Goal: Task Accomplishment & Management: Manage account settings

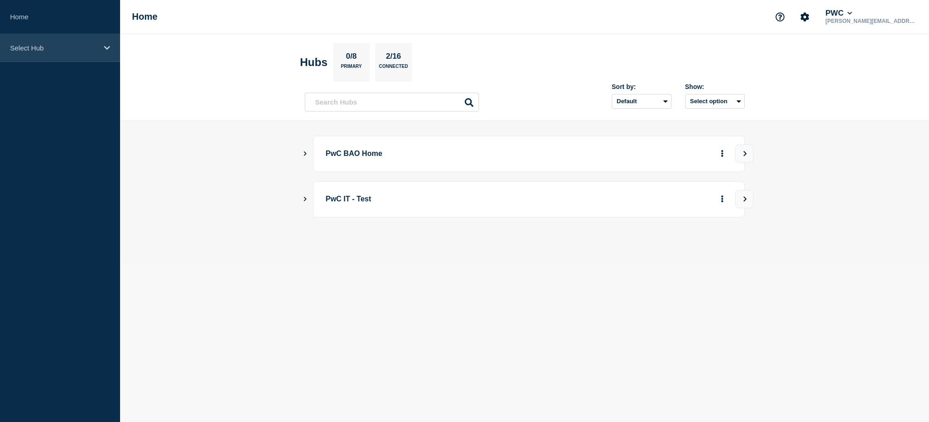
click at [46, 55] on div "Select Hub" at bounding box center [60, 48] width 120 height 28
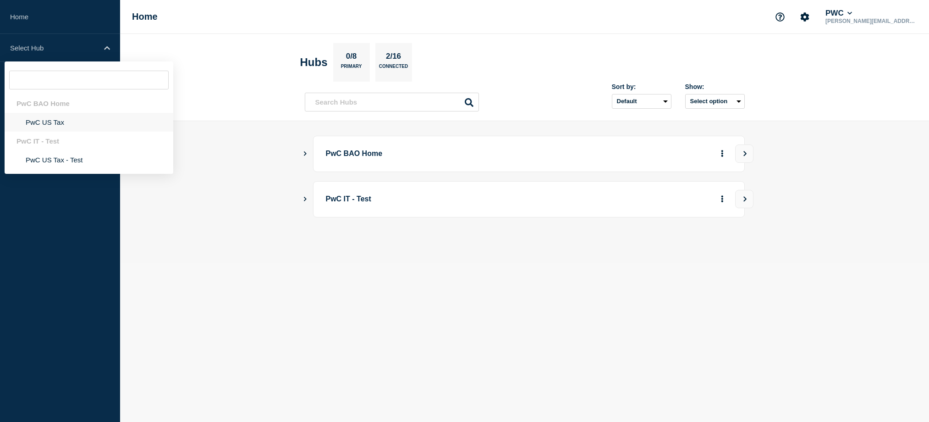
click at [38, 121] on li "PwC US Tax" at bounding box center [89, 122] width 169 height 19
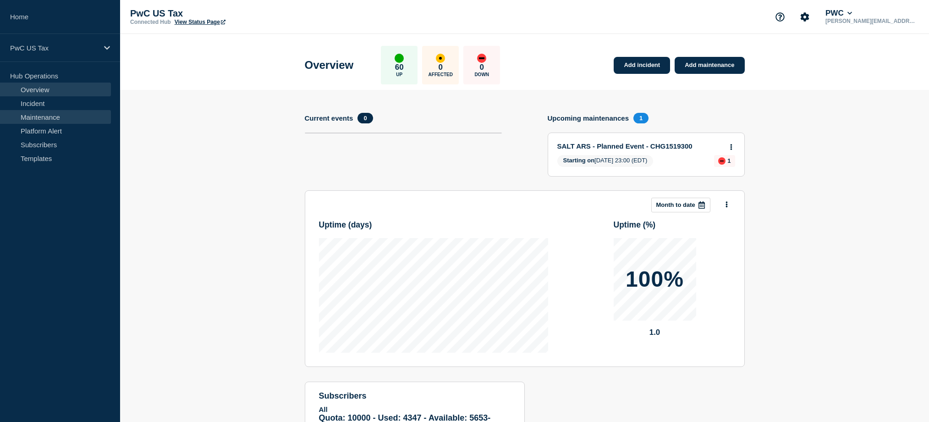
click at [44, 117] on link "Maintenance" at bounding box center [55, 117] width 111 height 14
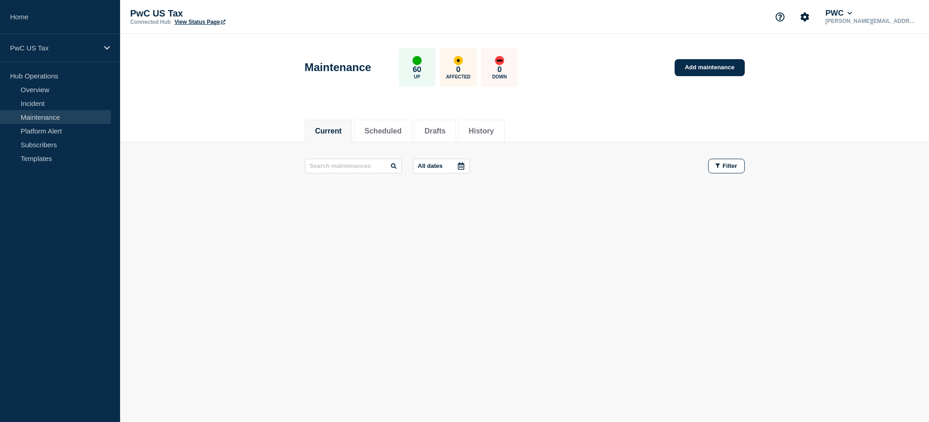
drag, startPoint x: 366, startPoint y: 128, endPoint x: 315, endPoint y: 120, distance: 52.5
click at [366, 128] on button "Scheduled" at bounding box center [382, 131] width 37 height 8
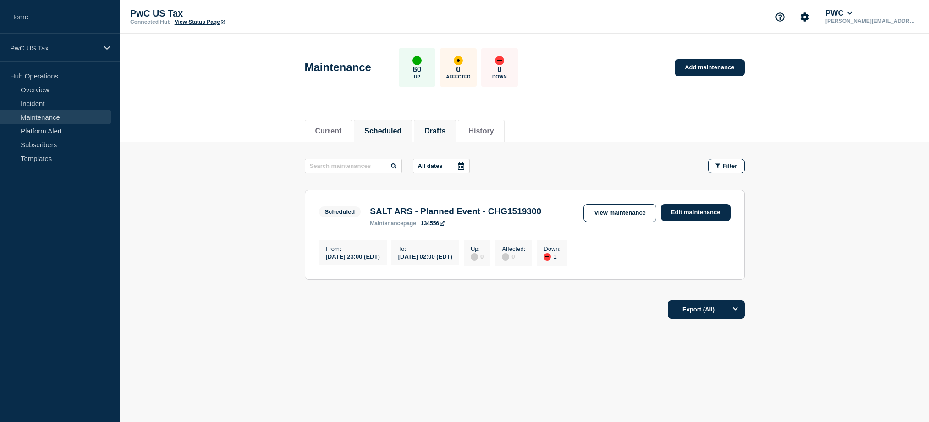
click at [447, 132] on li "Drafts" at bounding box center [435, 131] width 42 height 22
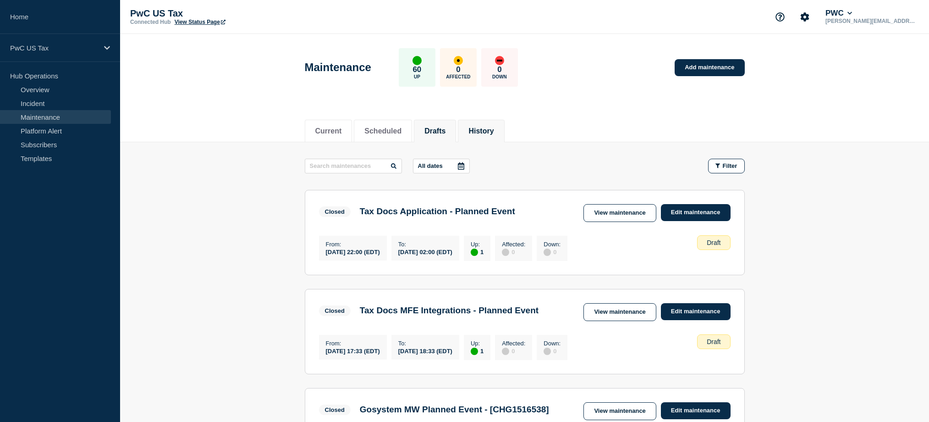
click at [475, 132] on button "History" at bounding box center [481, 131] width 25 height 8
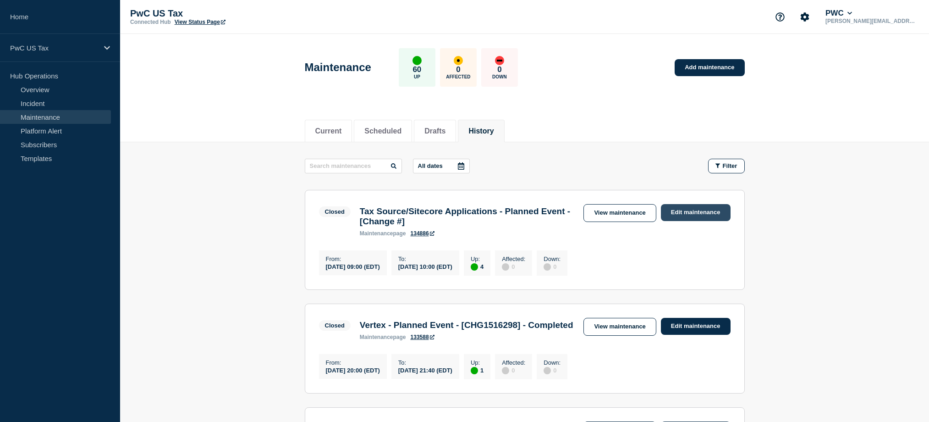
click at [679, 210] on link "Edit maintenance" at bounding box center [696, 212] width 70 height 17
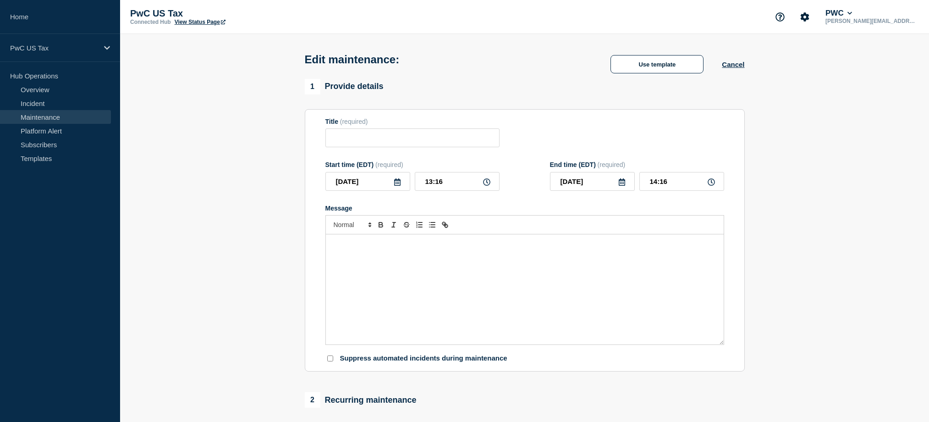
type input "Tax Source/Sitecore Applications - Planned Event - [Change #]"
type input "09:00"
type input "10:00"
checkbox input "false"
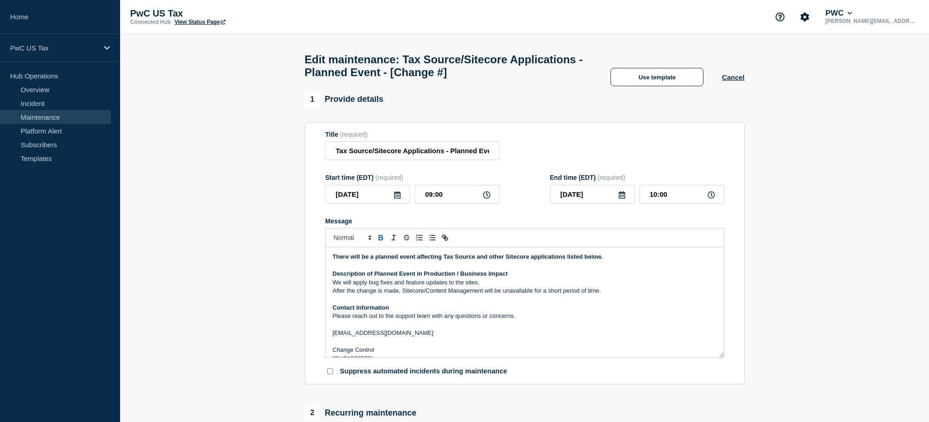
scroll to position [19, 0]
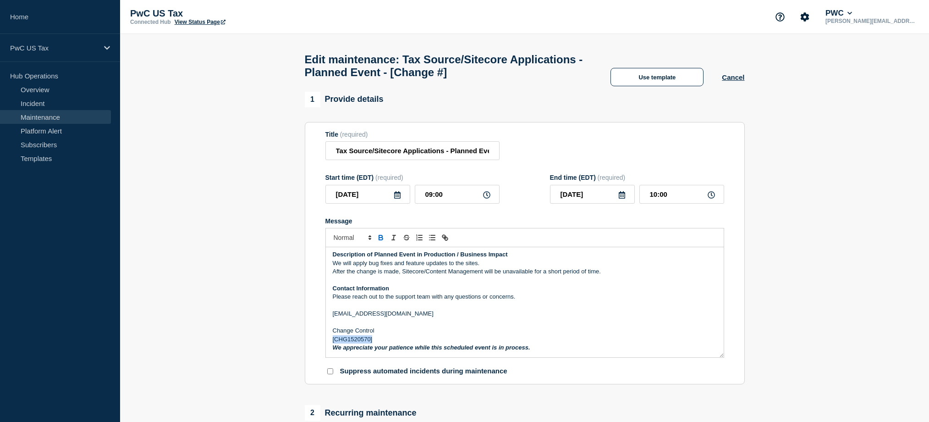
drag, startPoint x: 372, startPoint y: 350, endPoint x: 331, endPoint y: 350, distance: 40.3
click at [330, 350] on div "There will be a planned event affecting Tax Source and other Sitecore applicati…" at bounding box center [525, 302] width 398 height 110
click at [471, 204] on input "09:00" at bounding box center [457, 194] width 85 height 19
click at [487, 199] on icon at bounding box center [486, 194] width 7 height 7
drag, startPoint x: 487, startPoint y: 204, endPoint x: 469, endPoint y: 206, distance: 18.5
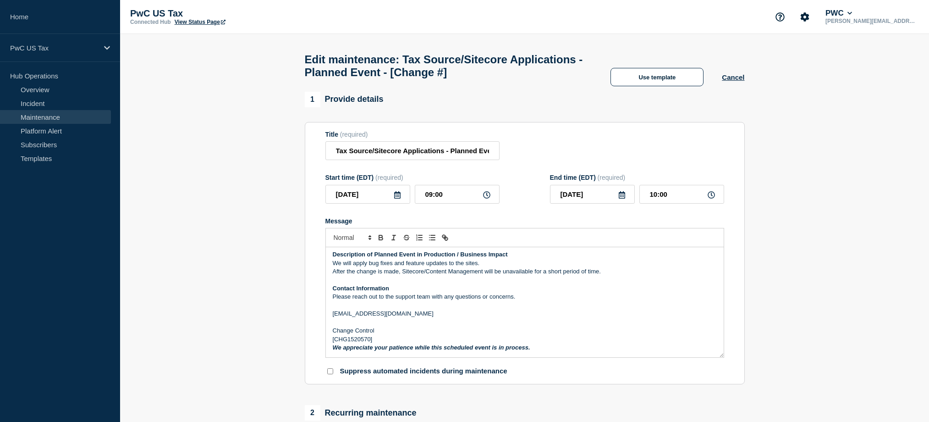
click at [486, 199] on icon at bounding box center [486, 194] width 7 height 7
click at [451, 204] on input "09:00" at bounding box center [457, 194] width 85 height 19
drag, startPoint x: 449, startPoint y: 205, endPoint x: 331, endPoint y: 202, distance: 118.8
click at [331, 202] on div "2025-09-02 09:00" at bounding box center [413, 194] width 174 height 19
type input "21:00"
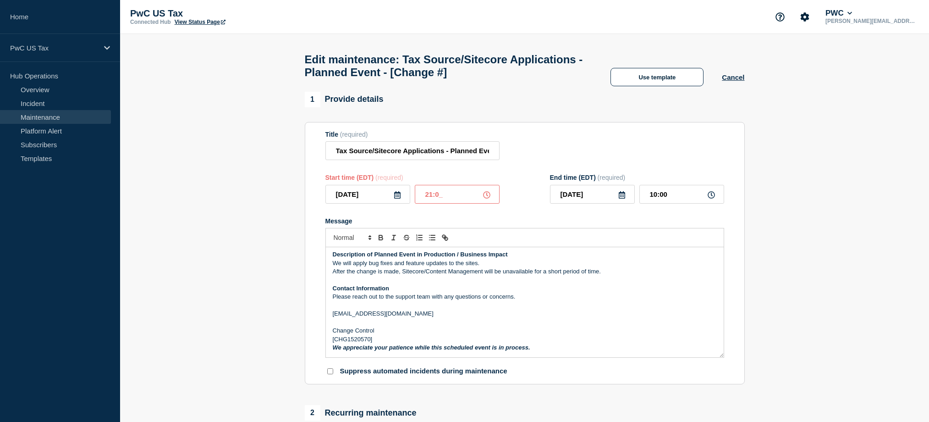
type input "22:00"
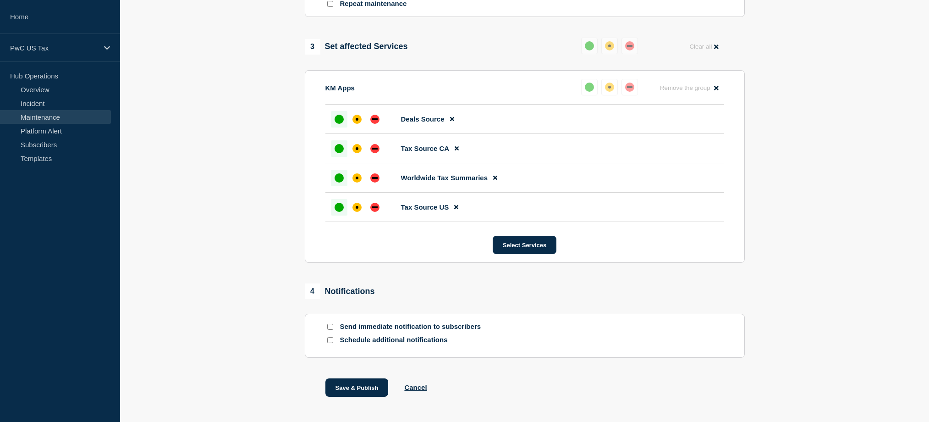
scroll to position [501, 0]
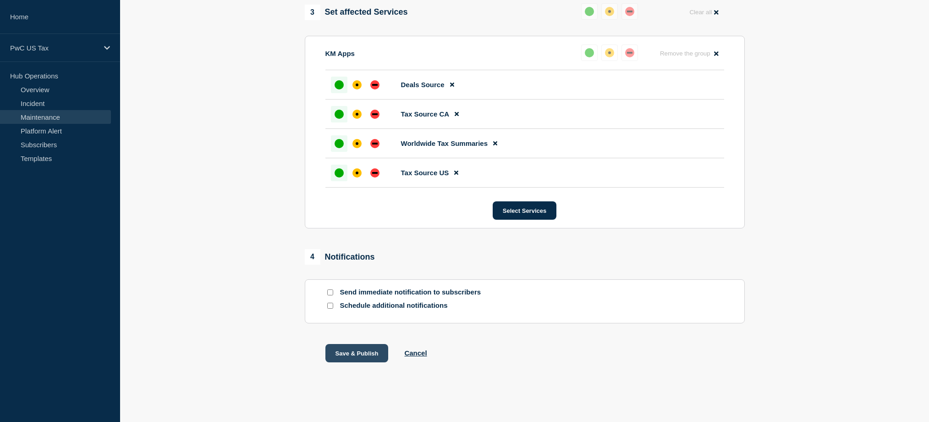
drag, startPoint x: 370, startPoint y: 353, endPoint x: 539, endPoint y: 342, distance: 169.0
click at [371, 353] on button "Save & Publish" at bounding box center [357, 353] width 63 height 18
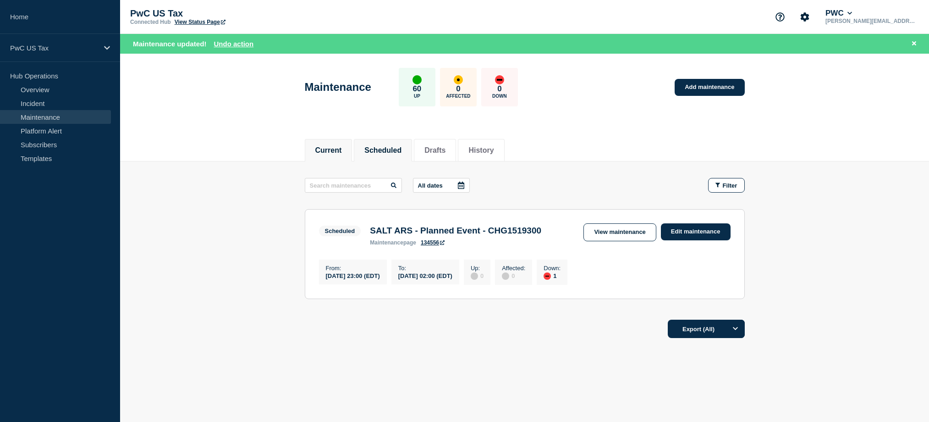
click at [324, 147] on button "Current" at bounding box center [328, 150] width 27 height 8
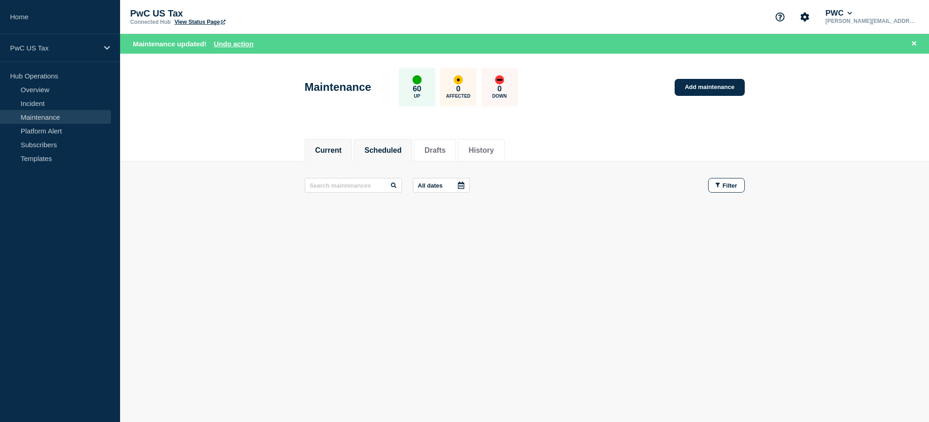
click at [396, 151] on button "Scheduled" at bounding box center [382, 150] width 37 height 8
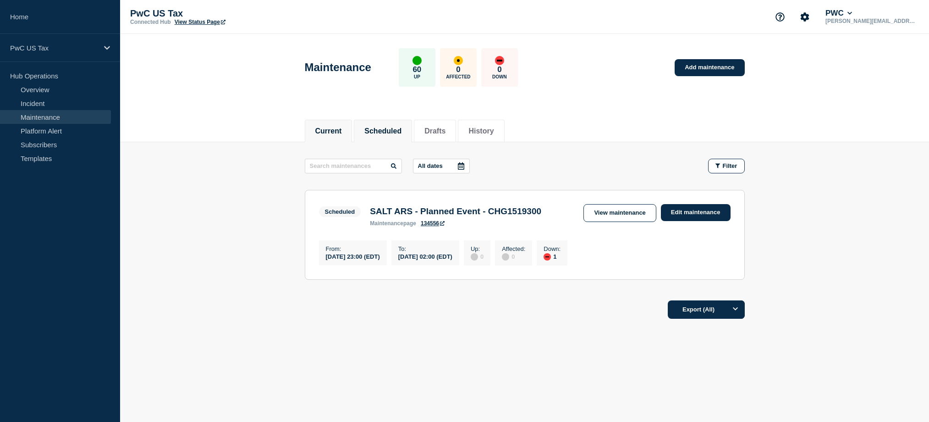
click at [324, 132] on button "Current" at bounding box center [328, 131] width 27 height 8
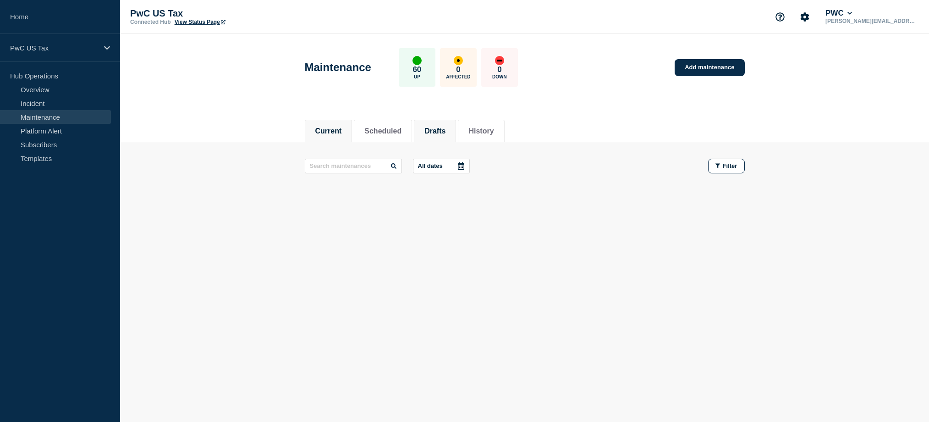
click at [430, 131] on button "Drafts" at bounding box center [435, 131] width 21 height 8
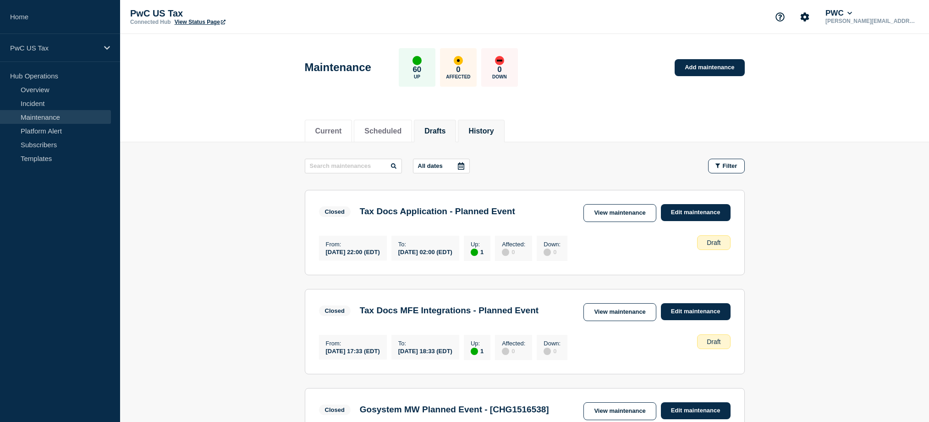
click at [488, 134] on button "History" at bounding box center [481, 131] width 25 height 8
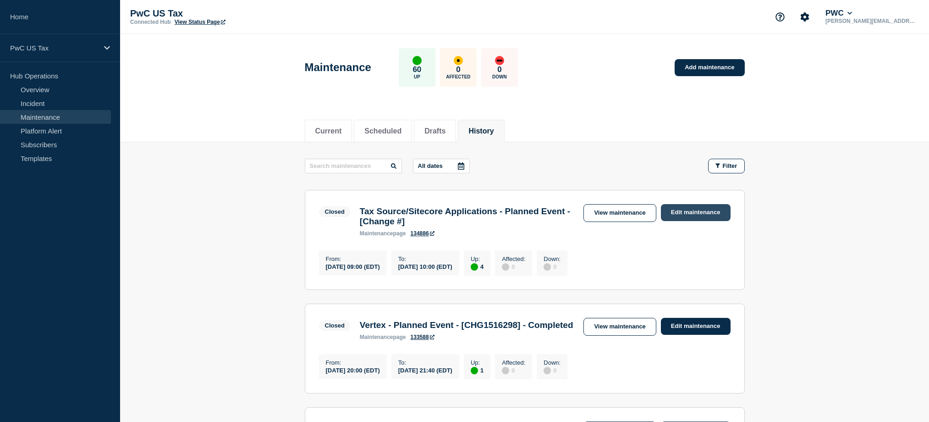
click at [685, 212] on link "Edit maintenance" at bounding box center [696, 212] width 70 height 17
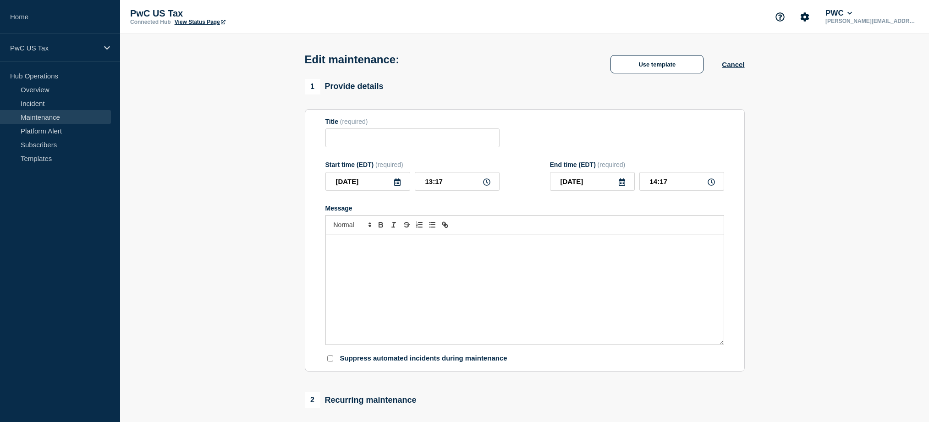
type input "Tax Source/Sitecore Applications - Planned Event - [Change #]"
type input "21:00"
type input "22:00"
checkbox input "false"
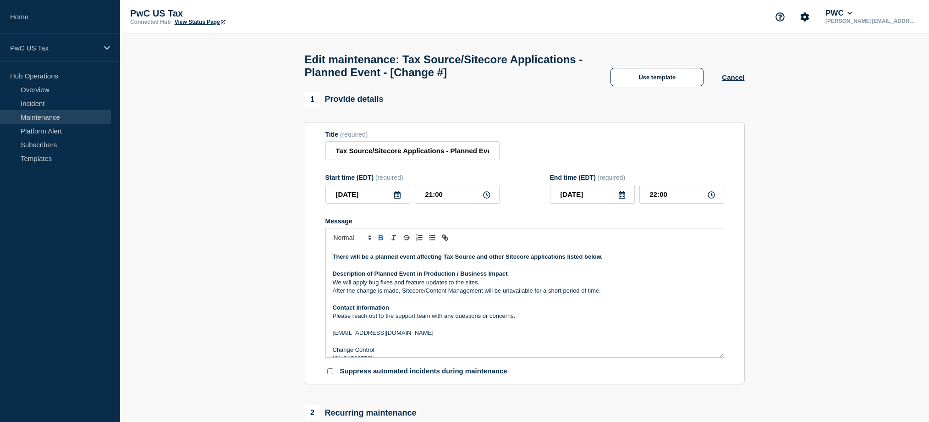
scroll to position [19, 0]
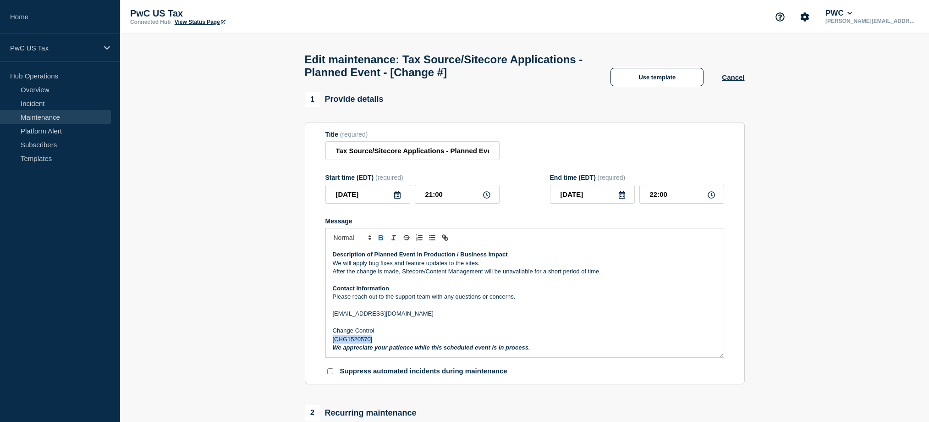
drag, startPoint x: 377, startPoint y: 351, endPoint x: 324, endPoint y: 351, distance: 53.6
click at [324, 351] on section "Title (required) Tax Source/Sitecore Applications - Planned Event - [Change #] …" at bounding box center [525, 253] width 440 height 263
copy p "[CHG1520570]"
click at [49, 116] on link "Maintenance" at bounding box center [55, 117] width 111 height 14
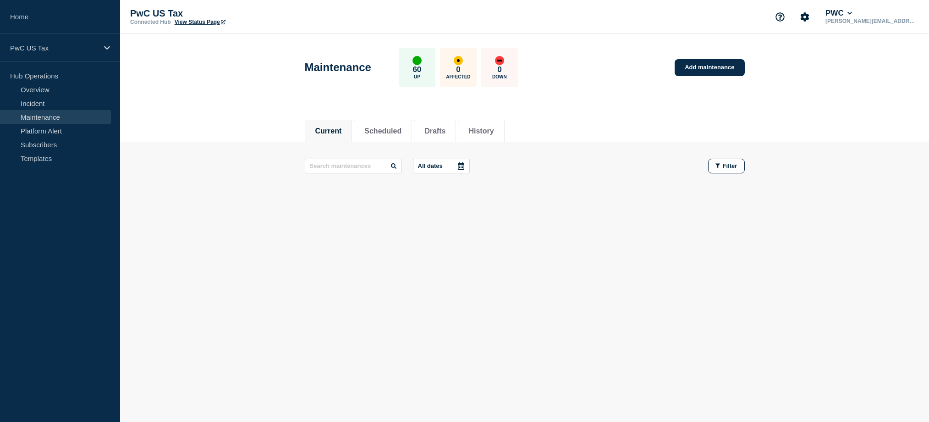
click at [674, 63] on div "Maintenance 60 Up 0 Affected 0 Down Add maintenance" at bounding box center [524, 64] width 461 height 56
click at [695, 64] on link "Add maintenance" at bounding box center [710, 67] width 70 height 17
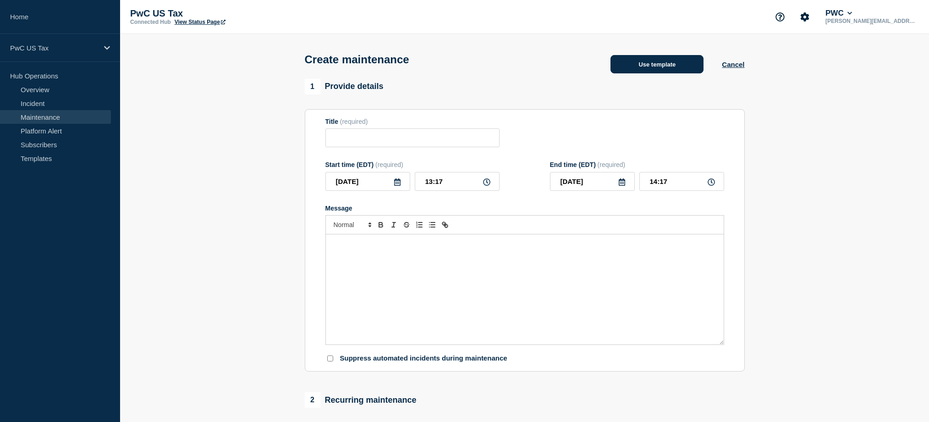
click at [683, 66] on button "Use template" at bounding box center [657, 64] width 93 height 18
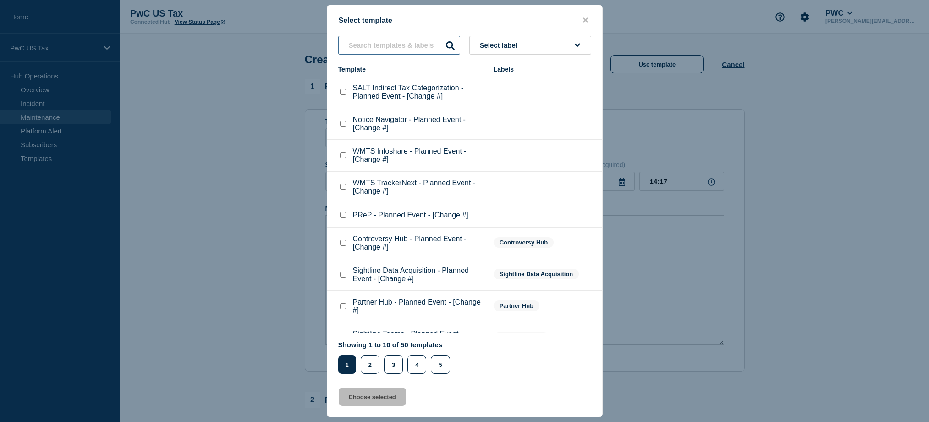
click at [400, 40] on input "text" at bounding box center [399, 45] width 122 height 19
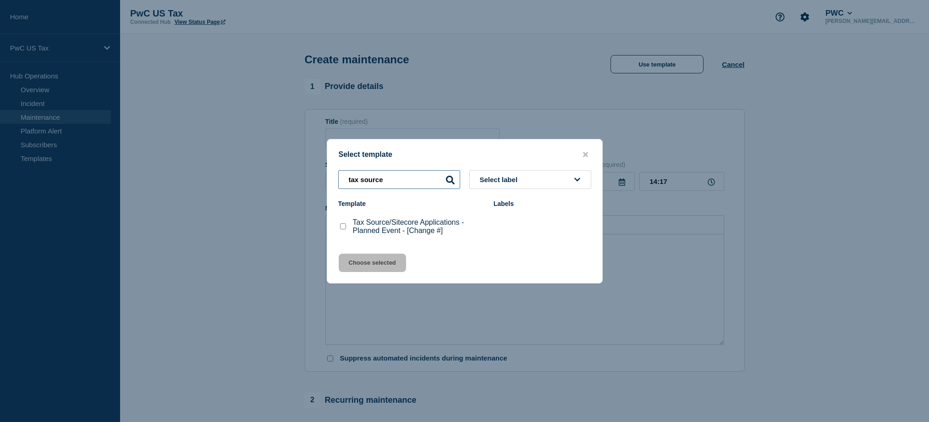
type input "tax source"
click at [341, 225] on checkbox"] "Tax Source/Sitecore Applications - Planned Event - [Change #] checkbox" at bounding box center [343, 226] width 6 height 6
checkbox checkbox"] "true"
click at [347, 262] on button "Choose selected" at bounding box center [372, 263] width 67 height 18
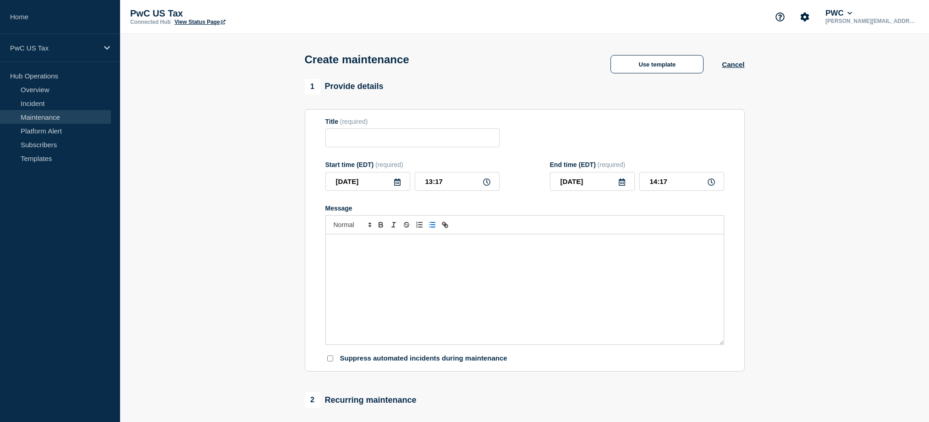
type input "Tax Source/Sitecore Applications - Planned Event - [Change #]"
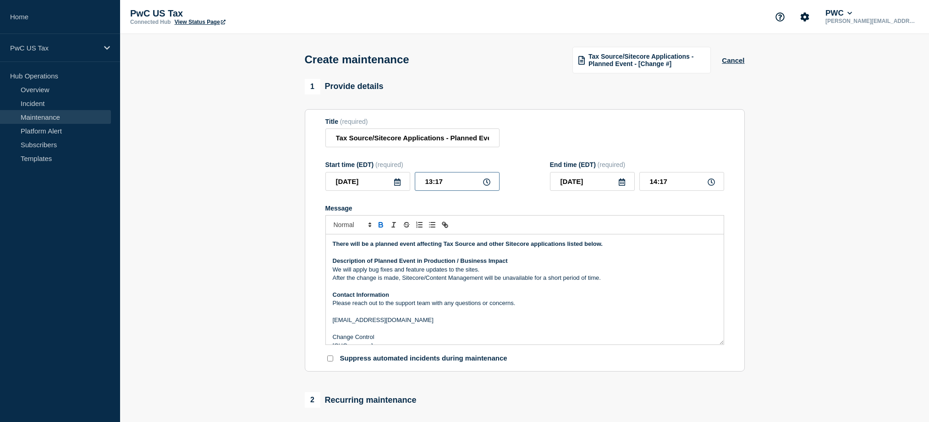
click at [429, 191] on input "13:17" at bounding box center [457, 181] width 85 height 19
click at [451, 189] on input "13:17" at bounding box center [457, 181] width 85 height 19
type input "21:00"
type input "22:00"
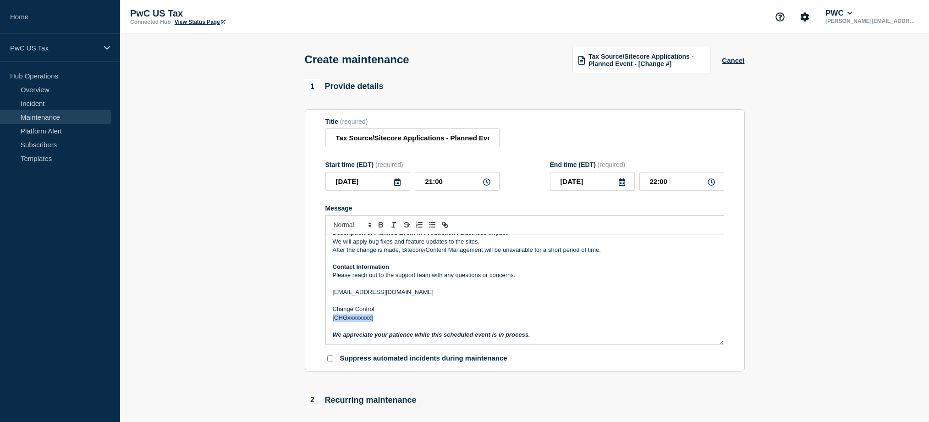
drag, startPoint x: 374, startPoint y: 326, endPoint x: 331, endPoint y: 326, distance: 43.6
click at [331, 326] on div "There will be a planned event affecting Tax Source and other Sitecore applicati…" at bounding box center [525, 289] width 398 height 110
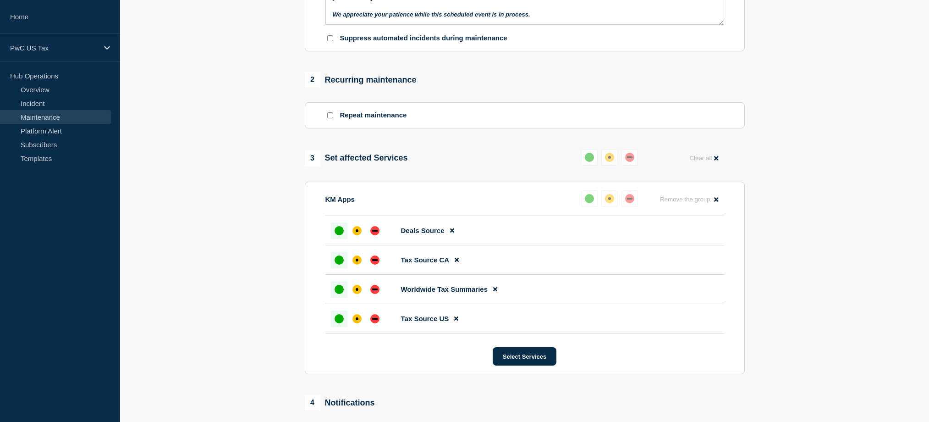
scroll to position [339, 0]
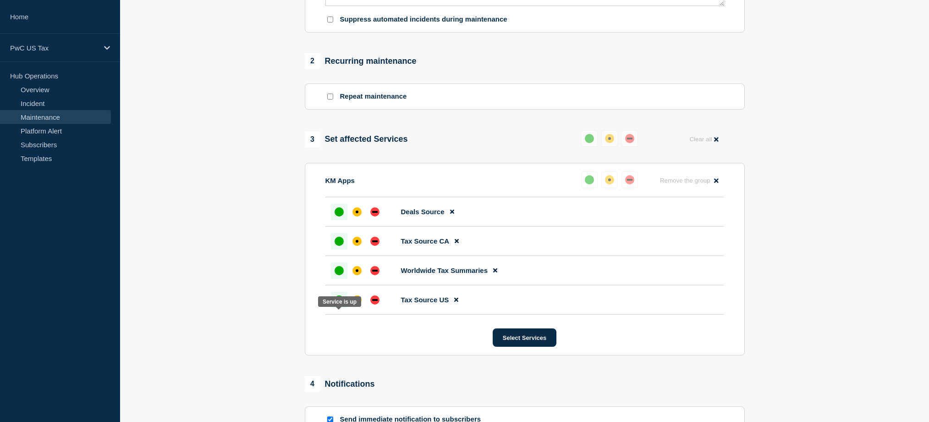
drag, startPoint x: 338, startPoint y: 316, endPoint x: 342, endPoint y: 305, distance: 11.6
drag, startPoint x: 339, startPoint y: 260, endPoint x: 339, endPoint y: 243, distance: 17.9
click at [338, 246] on div "up" at bounding box center [339, 241] width 9 height 9
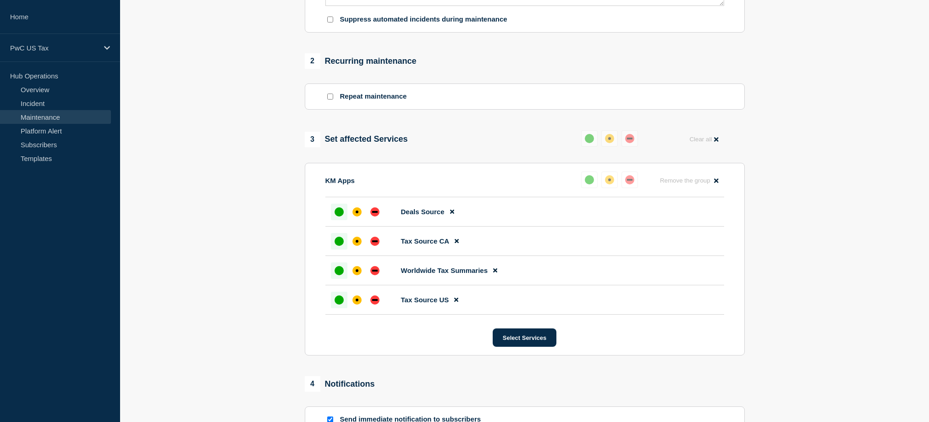
drag, startPoint x: 342, startPoint y: 230, endPoint x: 347, endPoint y: 244, distance: 14.5
click at [342, 220] on div at bounding box center [339, 212] width 17 height 17
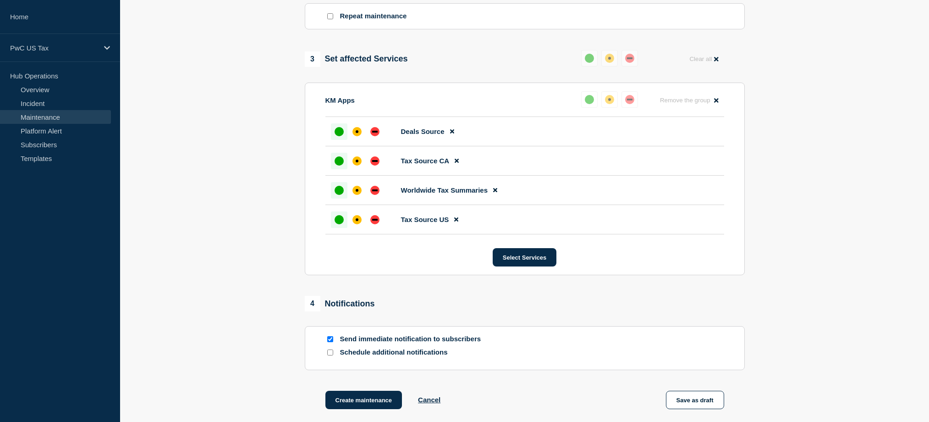
scroll to position [523, 0]
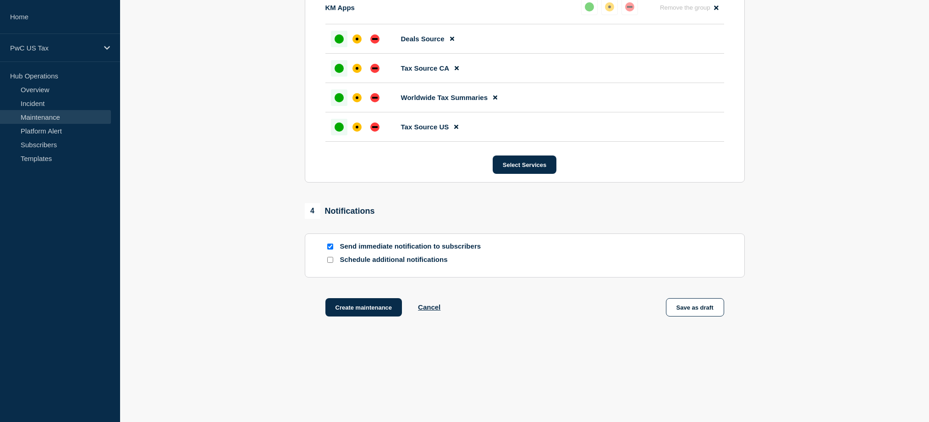
drag, startPoint x: 331, startPoint y: 252, endPoint x: 341, endPoint y: 268, distance: 18.3
click at [331, 249] on input "Send immediate notification to subscribers" at bounding box center [330, 246] width 6 height 6
checkbox input "false"
click at [356, 312] on button "Create maintenance" at bounding box center [364, 307] width 77 height 18
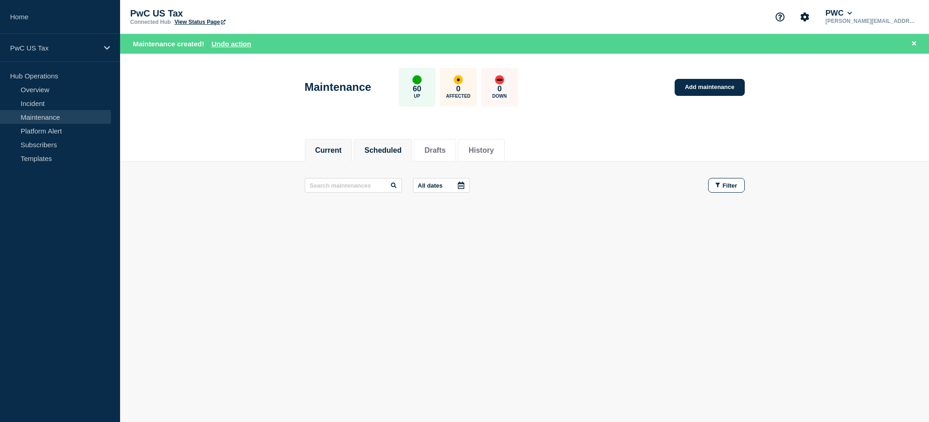
click at [386, 149] on button "Scheduled" at bounding box center [382, 150] width 37 height 8
